Goal: Information Seeking & Learning: Learn about a topic

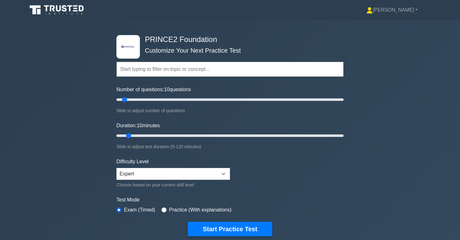
click at [196, 72] on input "text" at bounding box center [229, 69] width 227 height 15
click at [187, 99] on input "Number of questions: 10 questions" at bounding box center [229, 100] width 227 height 8
type input "60"
click at [182, 99] on input "Number of questions: 65 questions" at bounding box center [229, 100] width 227 height 8
click at [168, 135] on input "Duration: 10 minutes" at bounding box center [229, 136] width 227 height 8
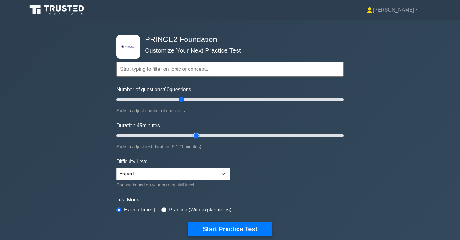
click at [194, 133] on input "Duration: 45 minutes" at bounding box center [229, 136] width 227 height 8
click at [210, 136] on input "Duration: 45 minutes" at bounding box center [229, 136] width 227 height 8
click at [219, 136] on input "Duration: 55 minutes" at bounding box center [229, 136] width 227 height 8
type input "60"
click at [225, 136] on input "Duration: 55 minutes" at bounding box center [229, 136] width 227 height 8
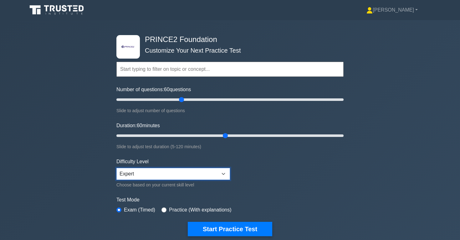
click at [224, 171] on select "Beginner Intermediate Expert" at bounding box center [173, 174] width 114 height 12
click at [116, 168] on select "Beginner Intermediate Expert" at bounding box center [173, 174] width 114 height 12
click at [195, 74] on input "text" at bounding box center [229, 69] width 227 height 15
click at [203, 69] on input "text" at bounding box center [229, 69] width 227 height 15
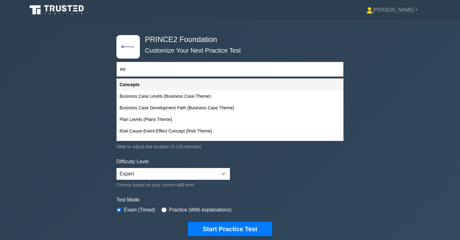
type input "e"
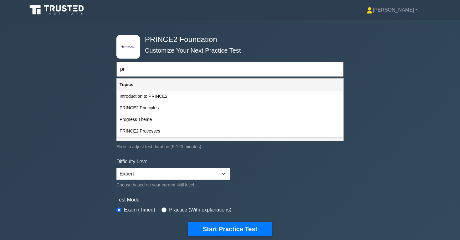
type input "p"
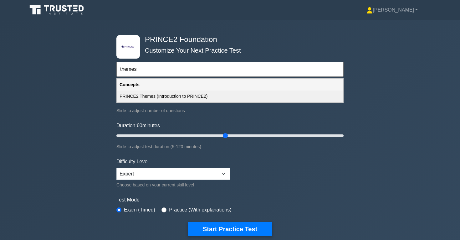
click at [182, 97] on div "PRINCE2 Themes (Introduction to PRINCE2)" at bounding box center [230, 96] width 226 height 12
type input "PRINCE2 Themes (Introduction to PRINCE2)"
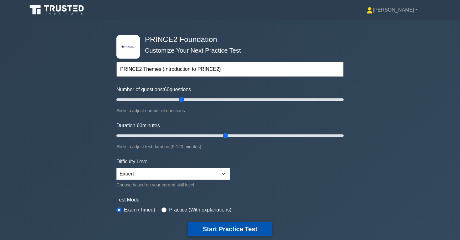
click at [236, 230] on button "Start Practice Test" at bounding box center [230, 228] width 84 height 14
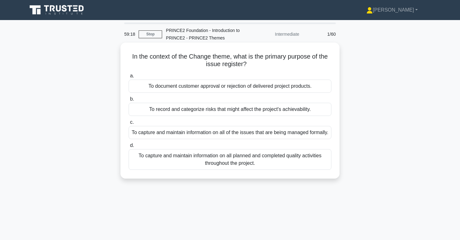
click at [241, 138] on div "To capture and maintain information on all of the issues that are being managed…" at bounding box center [230, 132] width 203 height 13
click at [129, 124] on input "c. To capture and maintain information on all of the issues that are being mana…" at bounding box center [129, 122] width 0 height 4
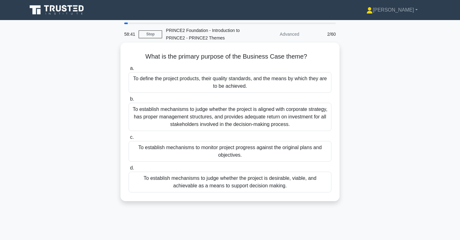
click at [277, 183] on div "To establish mechanisms to judge whether the project is desirable, viable, and …" at bounding box center [230, 181] width 203 height 21
click at [129, 170] on input "d. To establish mechanisms to judge whether the project is desirable, viable, a…" at bounding box center [129, 168] width 0 height 4
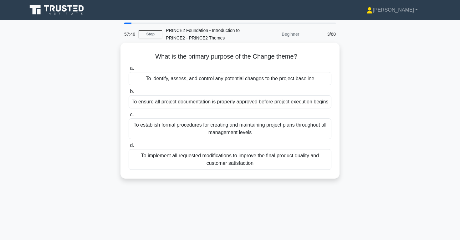
click at [277, 80] on div "To identify, assess, and control any potential changes to the project baseline" at bounding box center [230, 78] width 203 height 13
click at [129, 70] on input "a. To identify, assess, and control any potential changes to the project baseli…" at bounding box center [129, 68] width 0 height 4
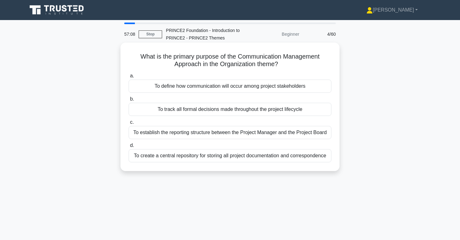
click at [269, 86] on div "To define how communication will occur among project stakeholders" at bounding box center [230, 85] width 203 height 13
click at [129, 78] on input "a. To define how communication will occur among project stakeholders" at bounding box center [129, 76] width 0 height 4
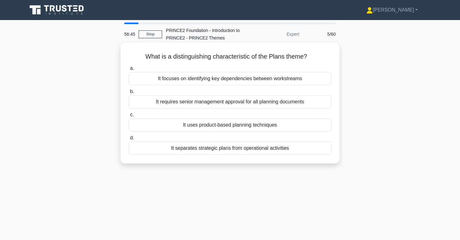
click at [280, 126] on div "It uses product-based planning techniques" at bounding box center [230, 124] width 203 height 13
click at [129, 117] on input "c. It uses product-based planning techniques" at bounding box center [129, 115] width 0 height 4
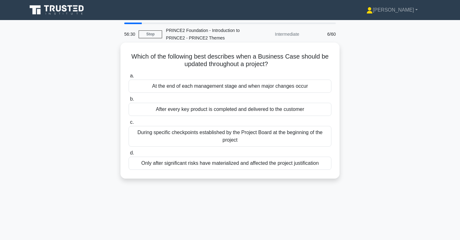
click at [280, 85] on div "At the end of each management stage and when major changes occur" at bounding box center [230, 85] width 203 height 13
click at [129, 78] on input "a. At the end of each management stage and when major changes occur" at bounding box center [129, 76] width 0 height 4
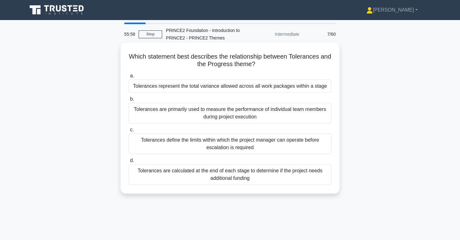
click at [271, 147] on div "Tolerances define the limits within which the project manager can operate befor…" at bounding box center [230, 143] width 203 height 21
click at [129, 132] on input "c. Tolerances define the limits within which the project manager can operate be…" at bounding box center [129, 130] width 0 height 4
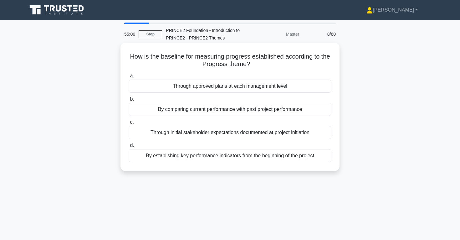
click at [310, 158] on div "By establishing key performance indicators from the beginning of the project" at bounding box center [230, 155] width 203 height 13
click at [129, 147] on input "d. By establishing key performance indicators from the beginning of the project" at bounding box center [129, 145] width 0 height 4
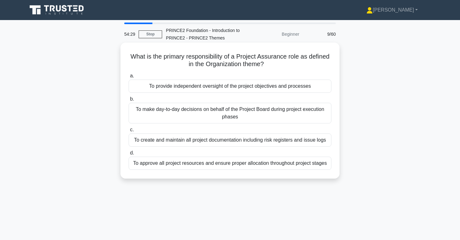
click at [279, 87] on div "To provide independent oversight of the project objectives and processes" at bounding box center [230, 85] width 203 height 13
click at [129, 78] on input "a. To provide independent oversight of the project objectives and processes" at bounding box center [129, 76] width 0 height 4
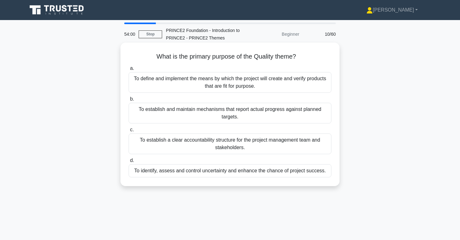
click at [234, 83] on div "To define and implement the means by which the project will create and verify p…" at bounding box center [230, 82] width 203 height 21
click at [129, 70] on input "a. To define and implement the means by which the project will create and verif…" at bounding box center [129, 68] width 0 height 4
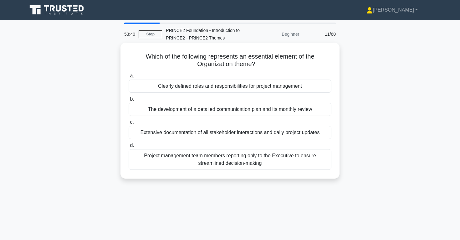
click at [296, 88] on div "Clearly defined roles and responsibilities for project management" at bounding box center [230, 85] width 203 height 13
click at [129, 78] on input "a. Clearly defined roles and responsibilities for project management" at bounding box center [129, 76] width 0 height 4
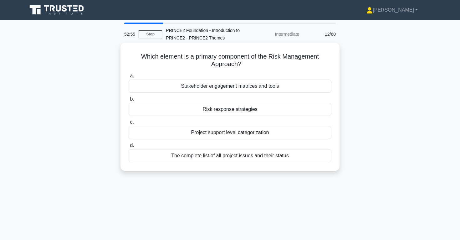
click at [256, 111] on div "Risk response strategies" at bounding box center [230, 109] width 203 height 13
click at [129, 101] on input "b. Risk response strategies" at bounding box center [129, 99] width 0 height 4
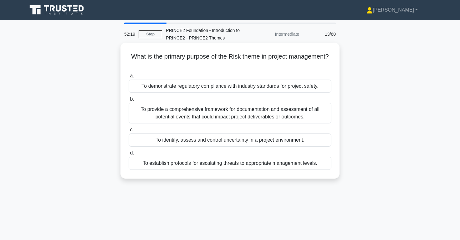
click at [287, 142] on div "To identify, assess and control uncertainty in a project environment." at bounding box center [230, 139] width 203 height 13
click at [129, 132] on input "c. To identify, assess and control uncertainty in a project environment." at bounding box center [129, 130] width 0 height 4
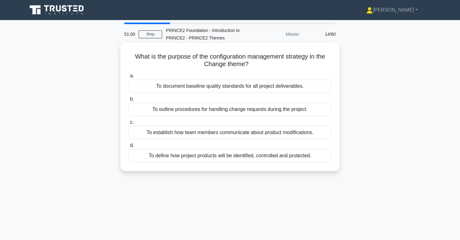
click at [270, 111] on div "To outline procedures for handling change requests during the project." at bounding box center [230, 109] width 203 height 13
click at [129, 101] on input "b. To outline procedures for handling change requests during the project." at bounding box center [129, 99] width 0 height 4
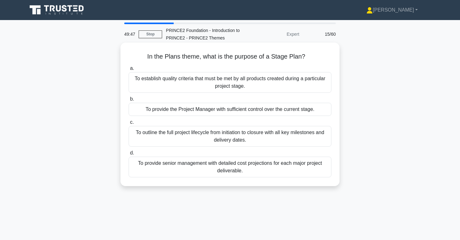
click at [246, 171] on div "To provide senior management with detailed cost projections for each major proj…" at bounding box center [230, 166] width 203 height 21
click at [129, 155] on input "d. To provide senior management with detailed cost projections for each major p…" at bounding box center [129, 153] width 0 height 4
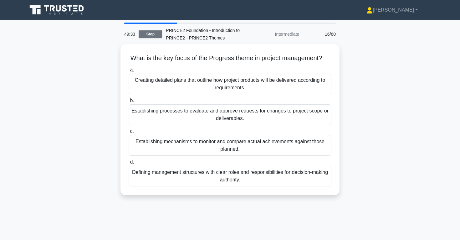
click at [151, 33] on link "Stop" at bounding box center [150, 34] width 23 height 8
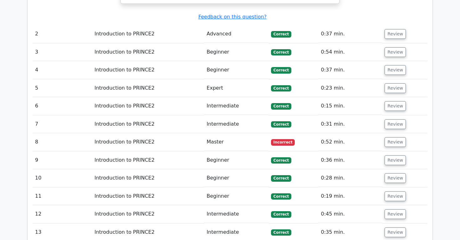
scroll to position [588, 0]
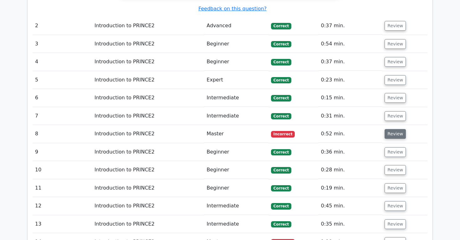
click at [393, 129] on button "Review" at bounding box center [394, 134] width 21 height 10
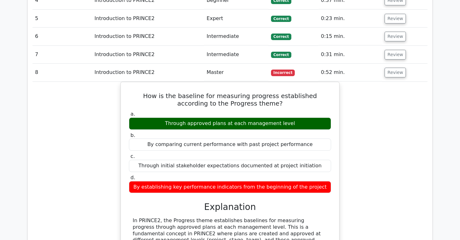
scroll to position [651, 0]
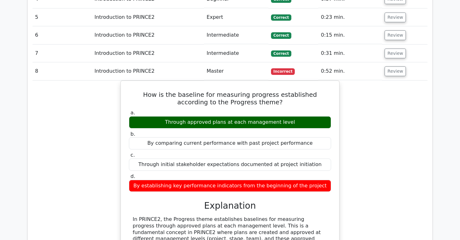
click at [388, 145] on div "How is the baseline for measuring progress established according to the Progres…" at bounding box center [230, 226] width 395 height 292
click at [378, 122] on div "How is the baseline for measuring progress established according to the Progres…" at bounding box center [230, 226] width 395 height 292
